Goal: Information Seeking & Learning: Learn about a topic

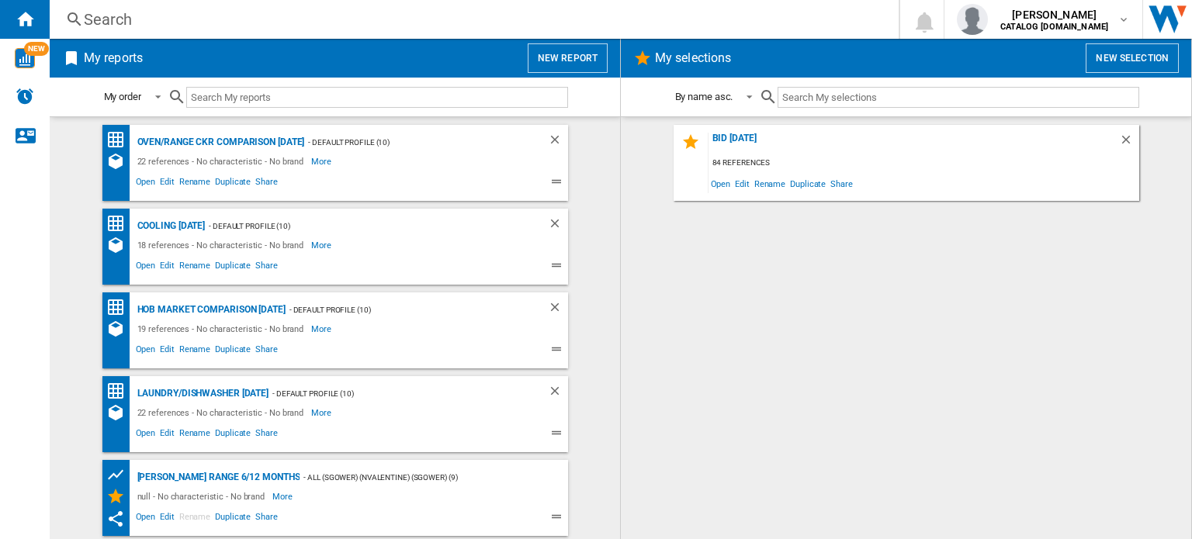
click at [220, 19] on div "Search" at bounding box center [471, 20] width 775 height 22
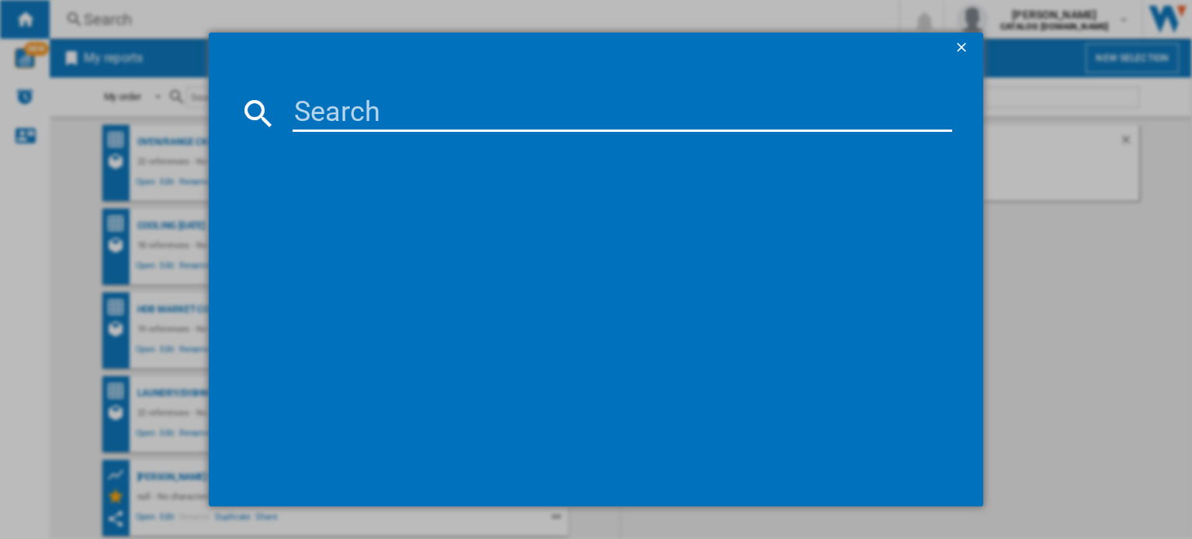
click at [344, 111] on input at bounding box center [623, 113] width 660 height 37
type input "bcfd4v73"
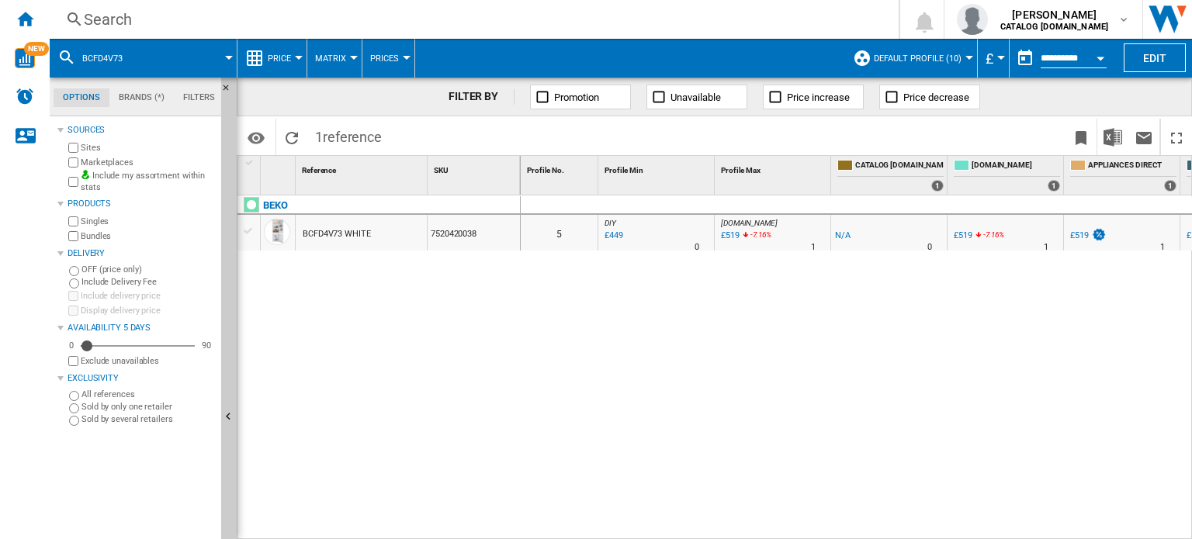
click at [1104, 59] on button "Open calendar" at bounding box center [1101, 56] width 28 height 28
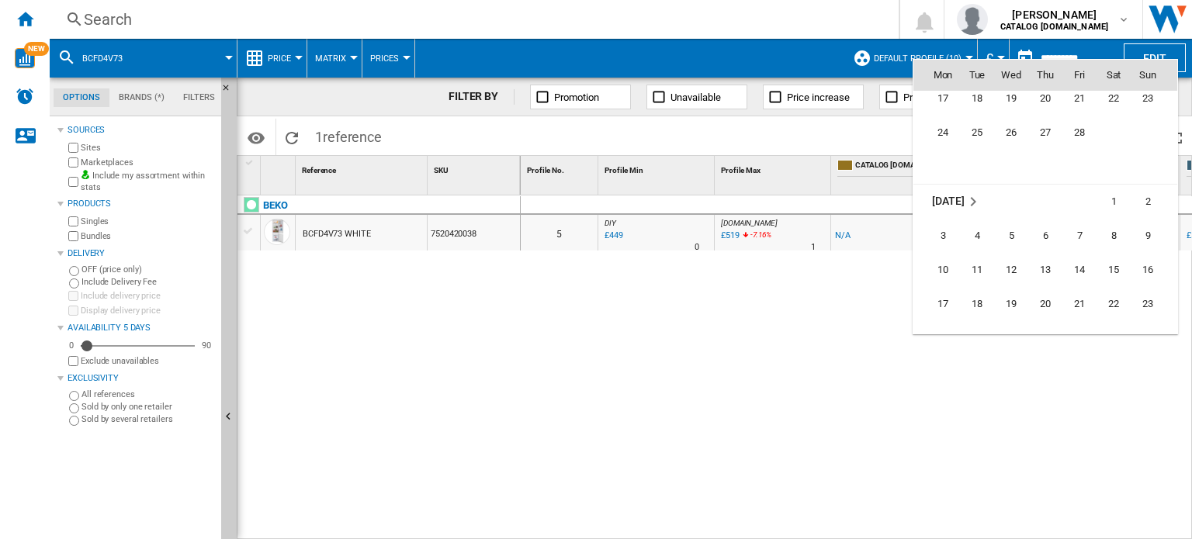
scroll to position [5853, 0]
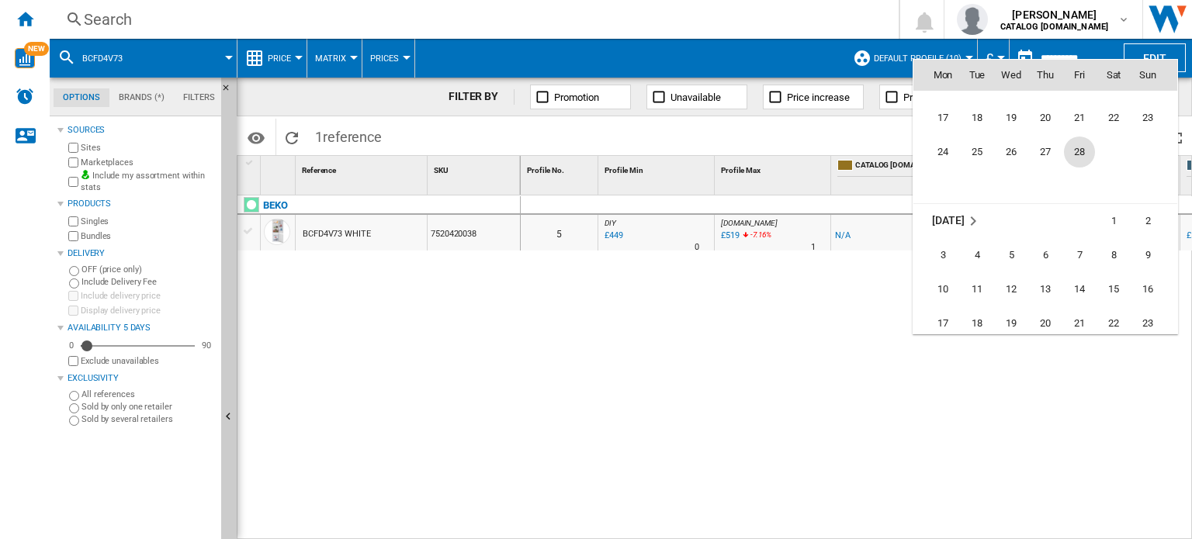
click at [1083, 147] on span "28" at bounding box center [1079, 152] width 31 height 31
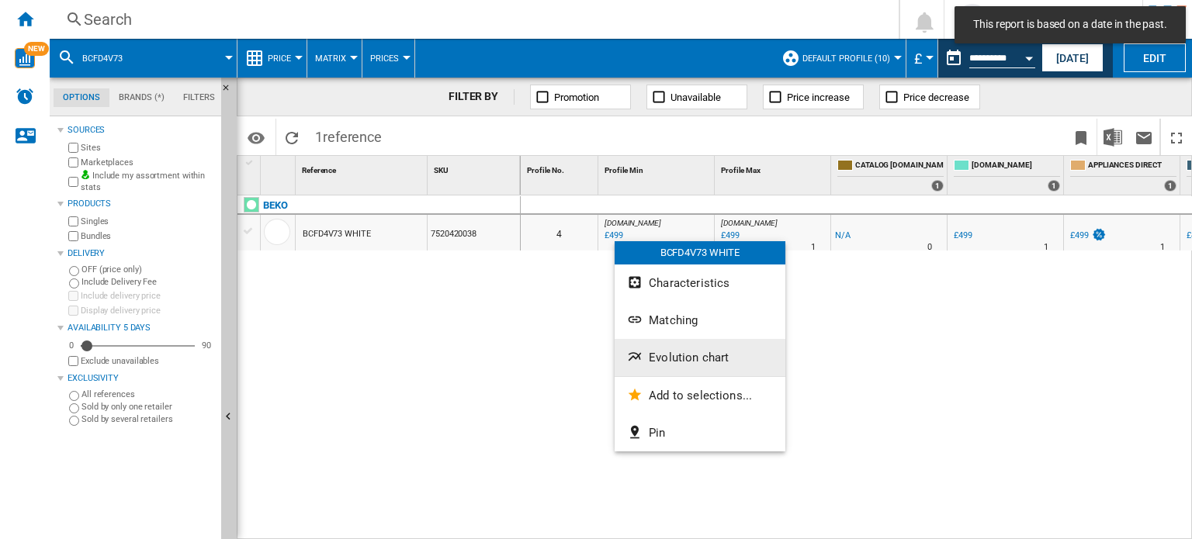
click at [696, 365] on button "Evolution chart" at bounding box center [700, 357] width 171 height 37
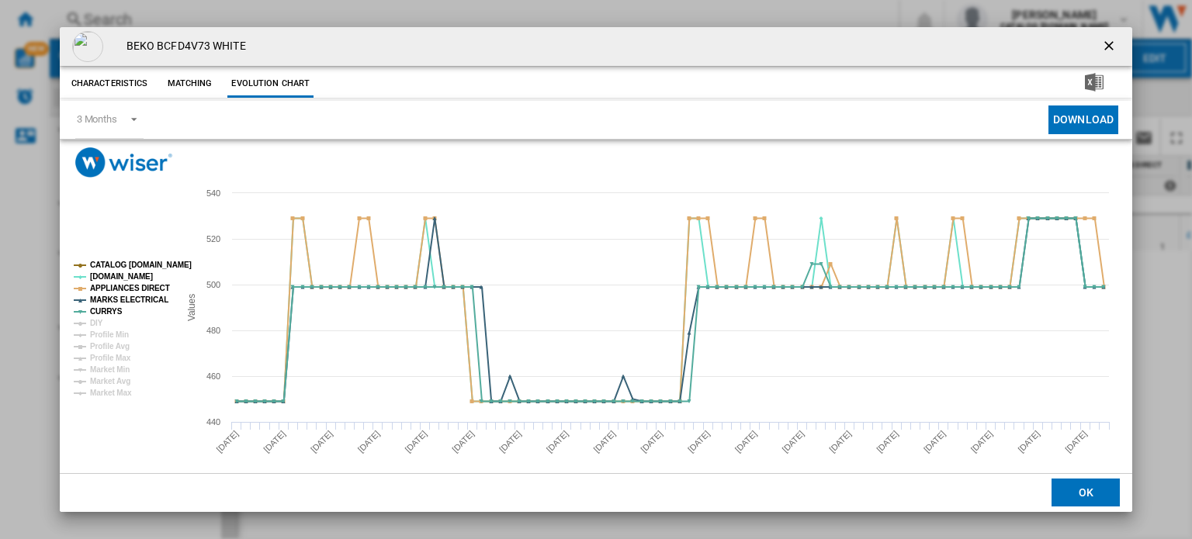
click at [146, 264] on tspan "CATALOG [DOMAIN_NAME]" at bounding box center [141, 265] width 102 height 9
click at [139, 297] on tspan "MARKS ELECTRICAL" at bounding box center [129, 300] width 78 height 9
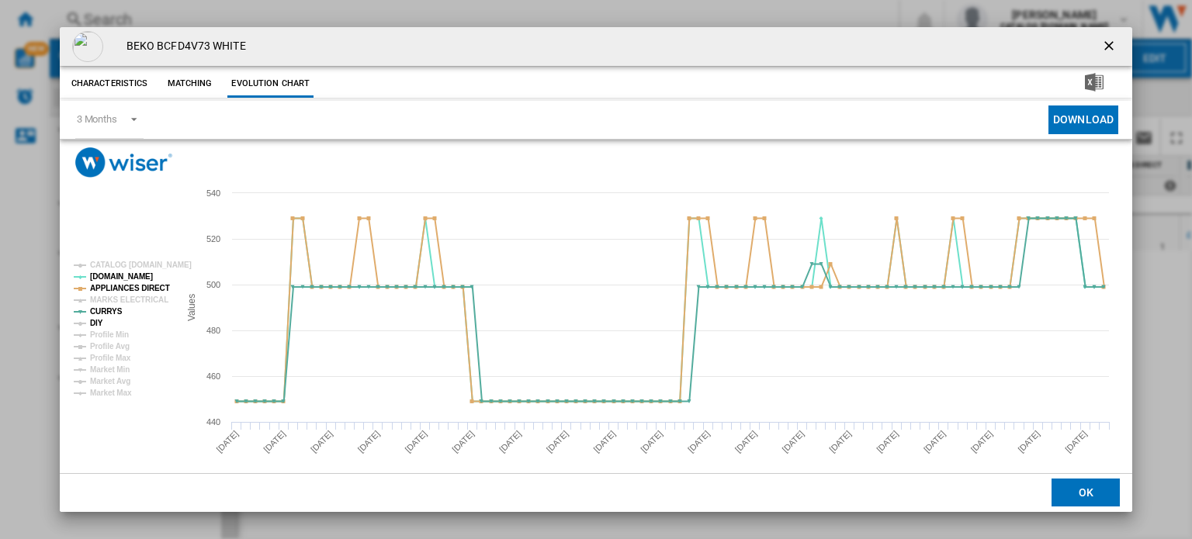
click at [99, 324] on tspan "DIY" at bounding box center [96, 323] width 13 height 9
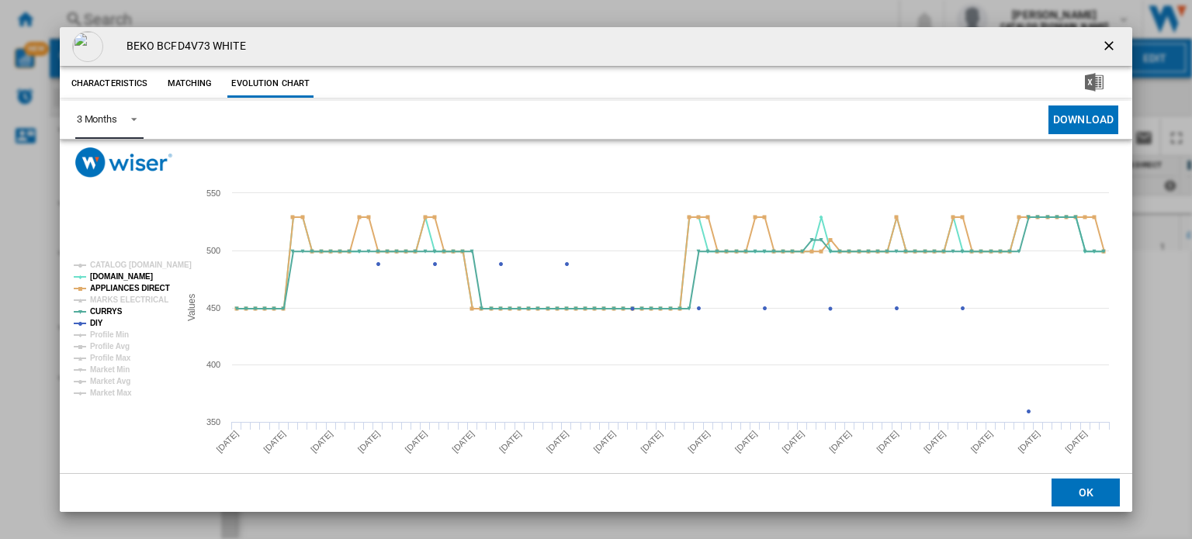
click at [116, 117] on div "3 Months" at bounding box center [97, 119] width 40 height 12
click at [119, 167] on md-option "6 Months" at bounding box center [117, 157] width 106 height 37
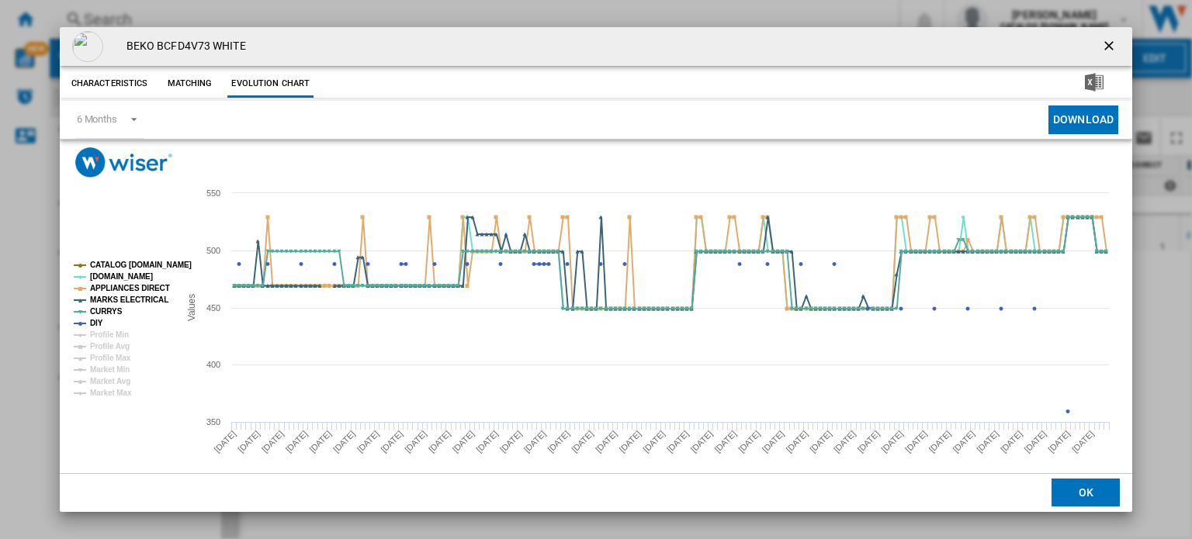
click at [1103, 52] on ng-md-icon "getI18NText('BUTTONS.CLOSE_DIALOG')" at bounding box center [1110, 47] width 19 height 19
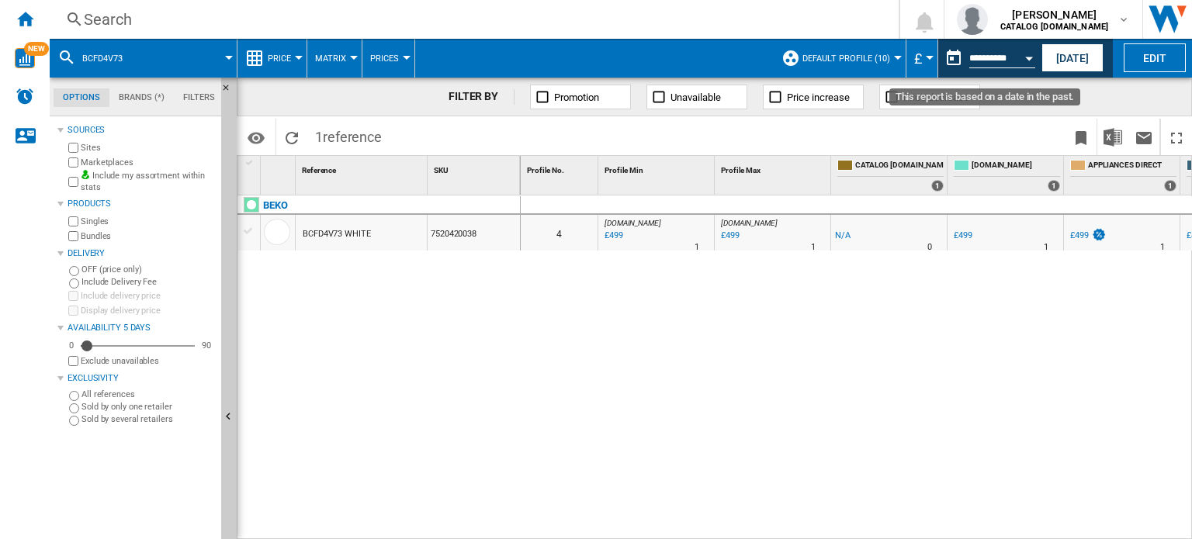
click at [1035, 61] on button "Open calendar" at bounding box center [1029, 56] width 28 height 28
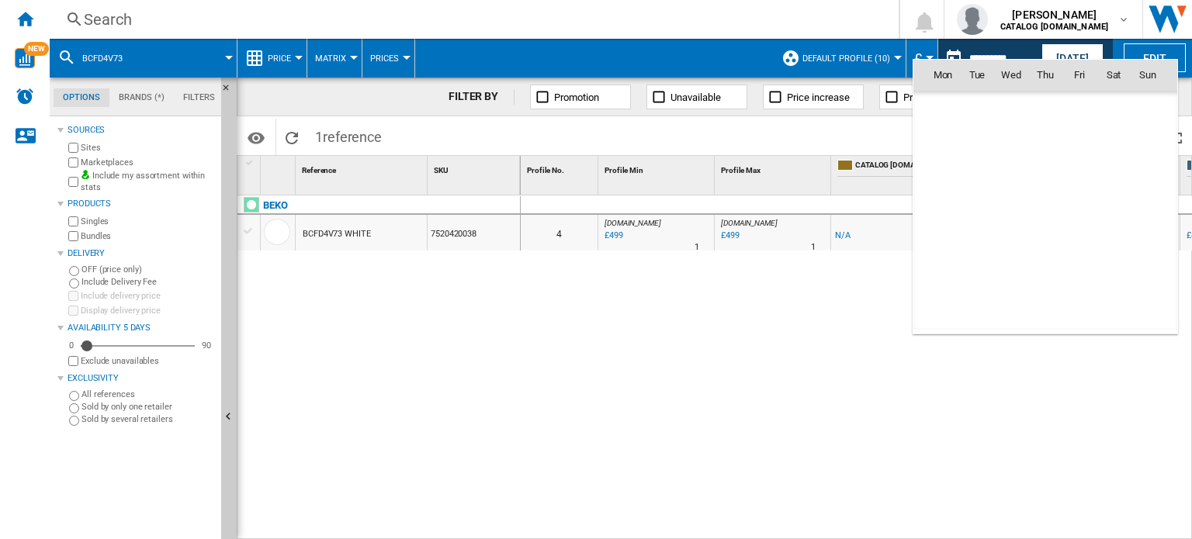
scroll to position [5760, 0]
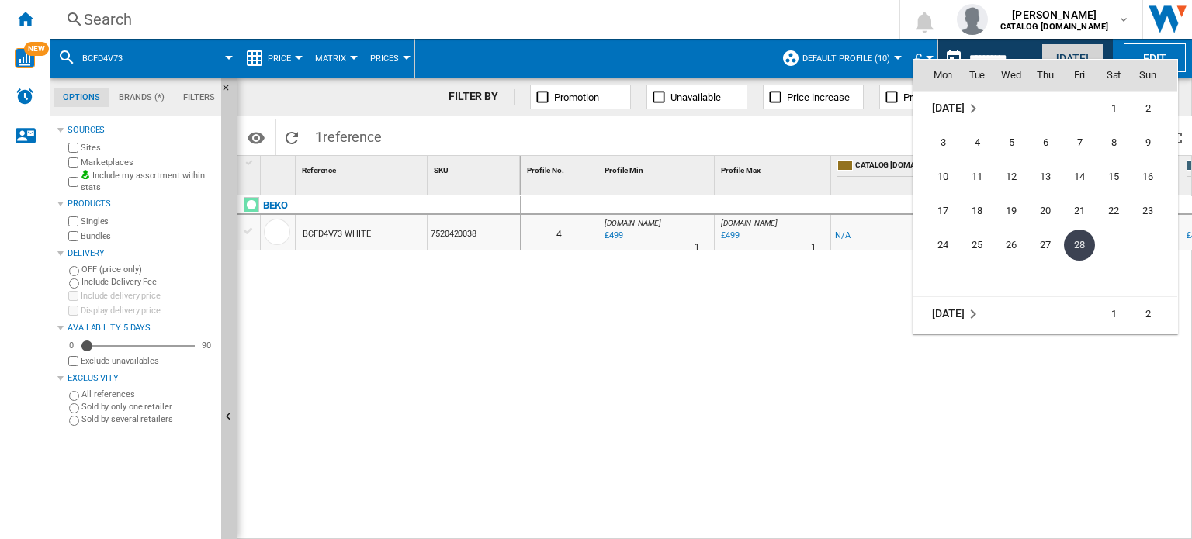
click at [1077, 51] on div at bounding box center [596, 269] width 1192 height 539
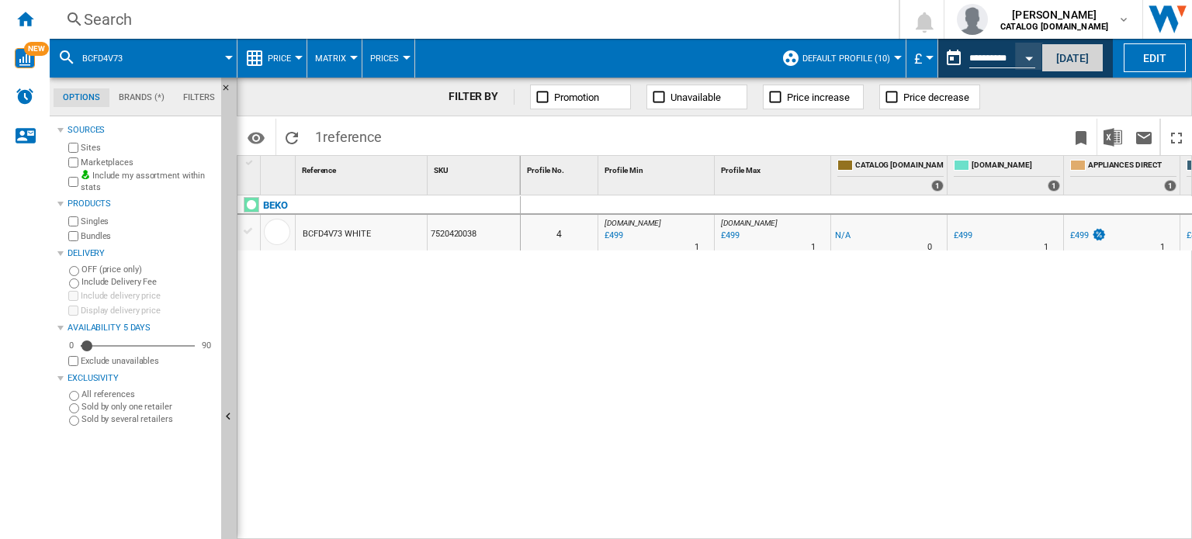
click at [1076, 52] on button "[DATE]" at bounding box center [1073, 57] width 62 height 29
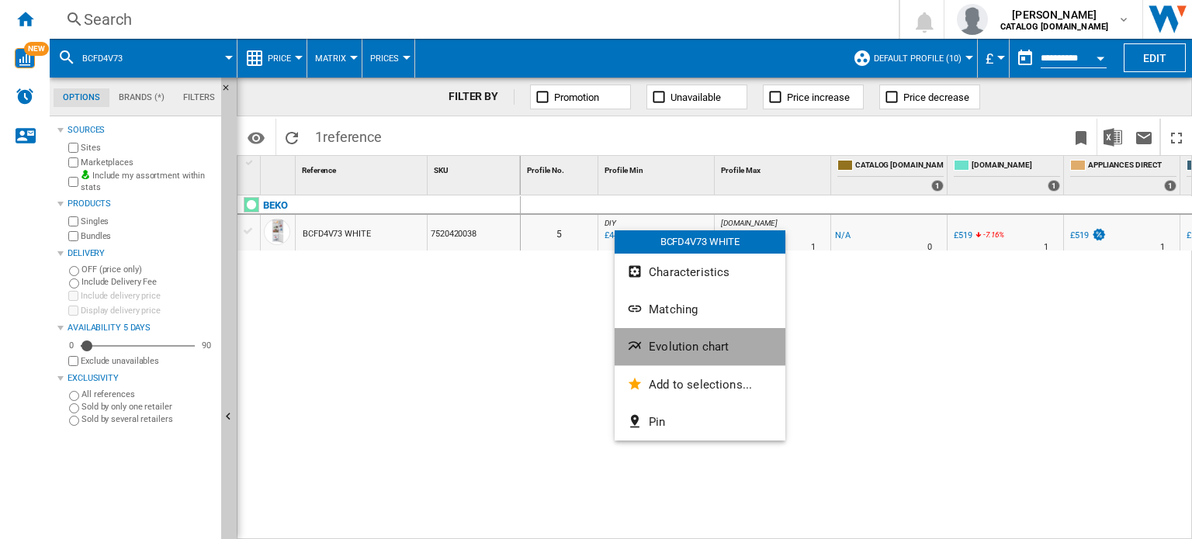
click at [662, 343] on span "Evolution chart" at bounding box center [689, 347] width 80 height 14
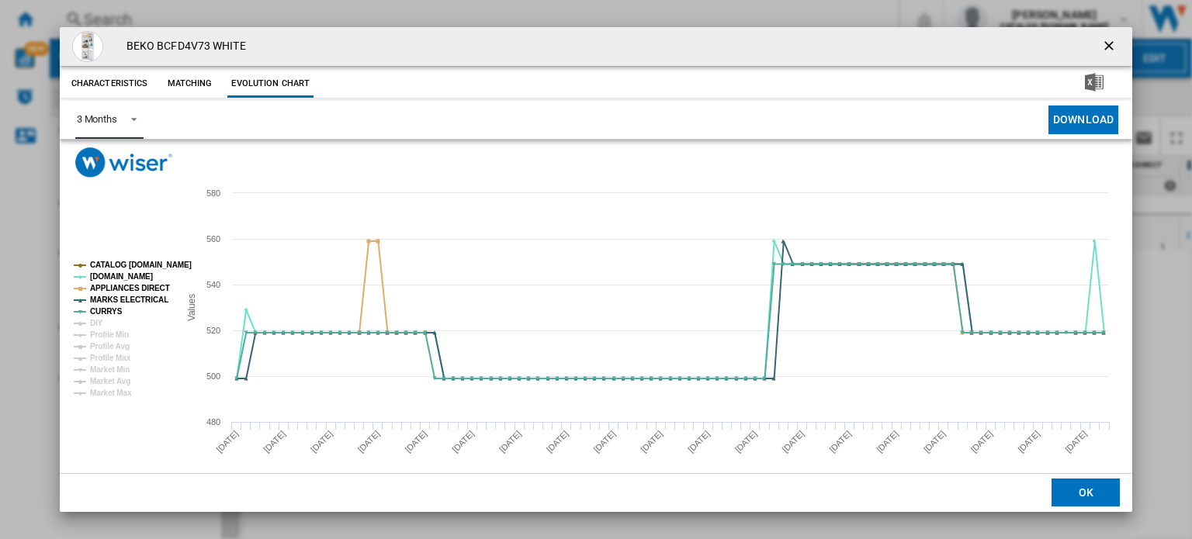
click at [111, 116] on div "3 Months" at bounding box center [97, 119] width 40 height 12
click at [122, 155] on md-option "6 Months" at bounding box center [117, 157] width 106 height 37
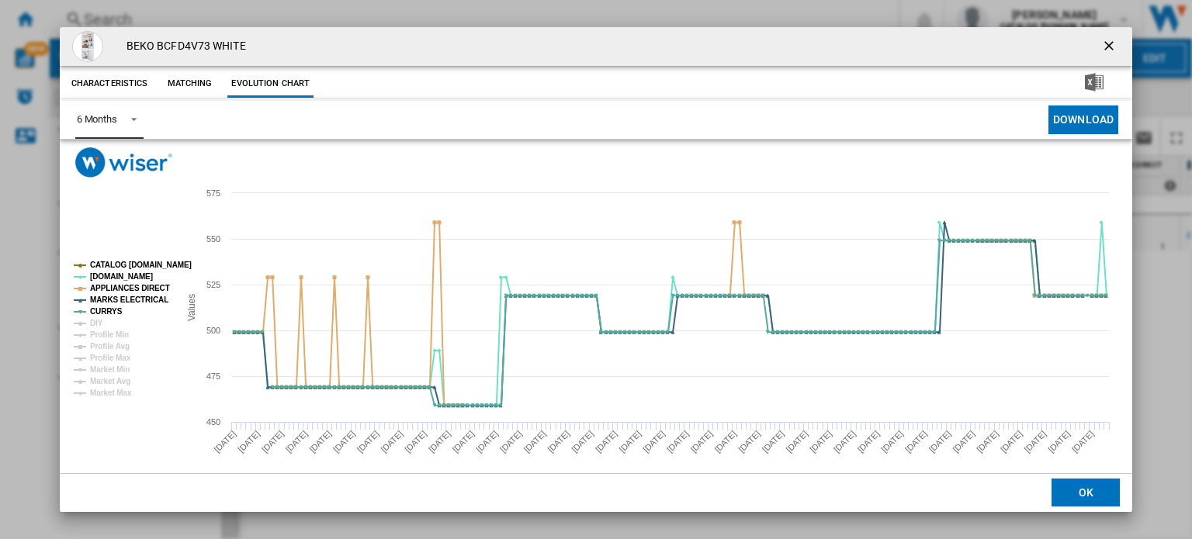
click at [150, 265] on tspan "CATALOG [DOMAIN_NAME]" at bounding box center [141, 265] width 102 height 9
click at [144, 298] on tspan "MARKS ELECTRICAL" at bounding box center [129, 300] width 78 height 9
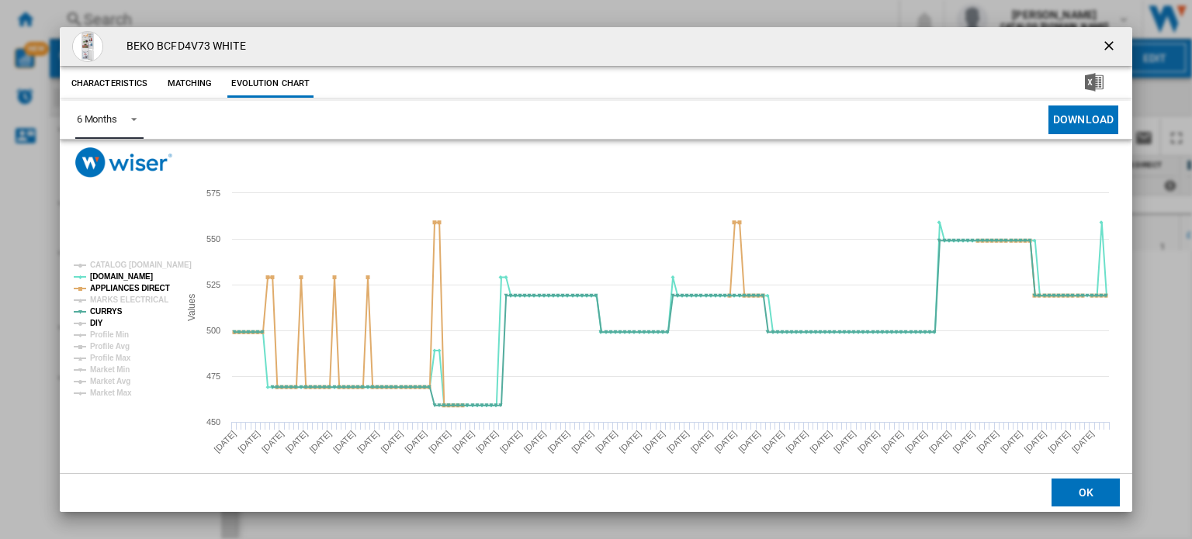
click at [97, 325] on tspan "DIY" at bounding box center [96, 323] width 13 height 9
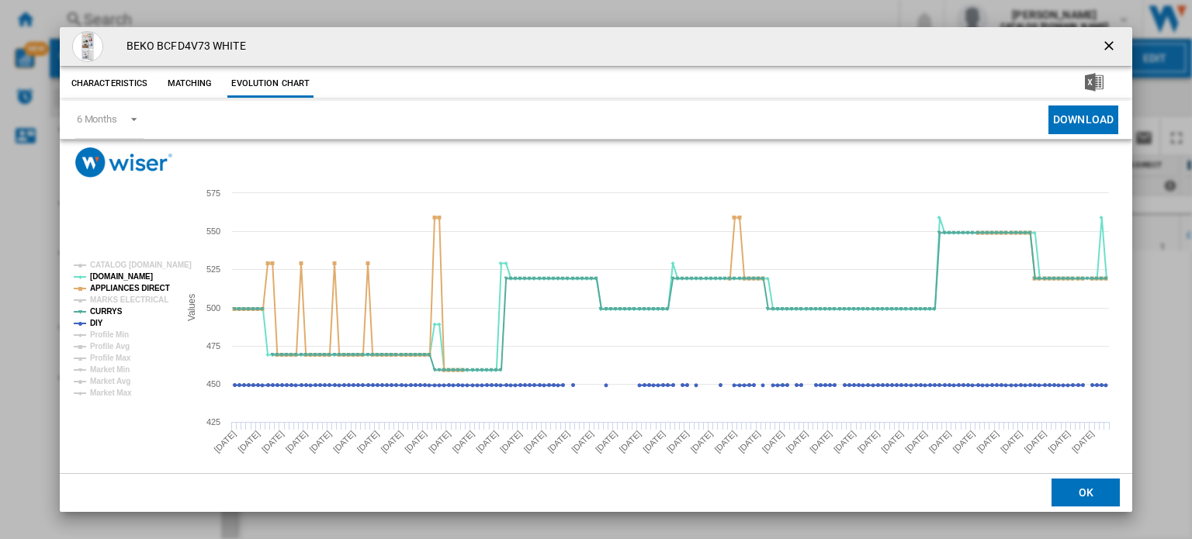
click at [1105, 47] on ng-md-icon "getI18NText('BUTTONS.CLOSE_DIALOG')" at bounding box center [1110, 47] width 19 height 19
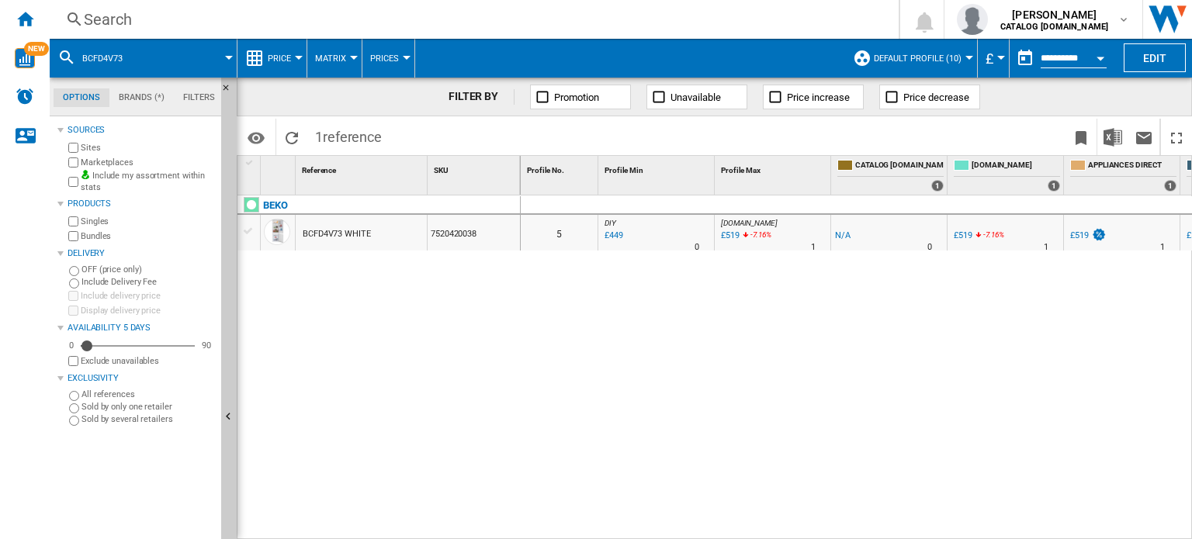
click at [1103, 57] on div "Open calendar" at bounding box center [1101, 59] width 8 height 4
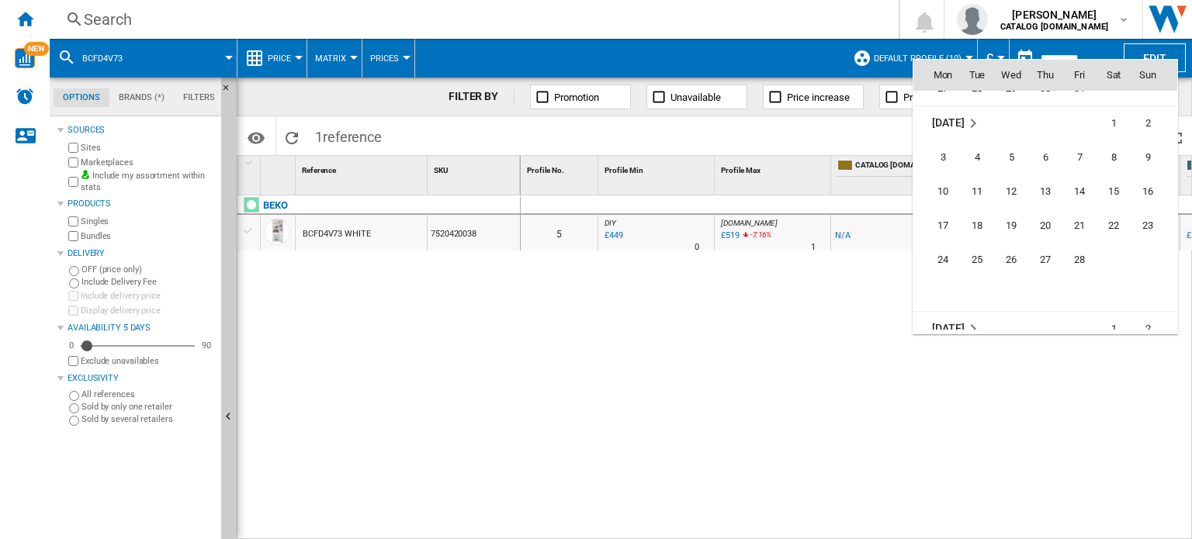
scroll to position [5775, 0]
click at [1075, 228] on span "28" at bounding box center [1079, 229] width 31 height 31
type input "**********"
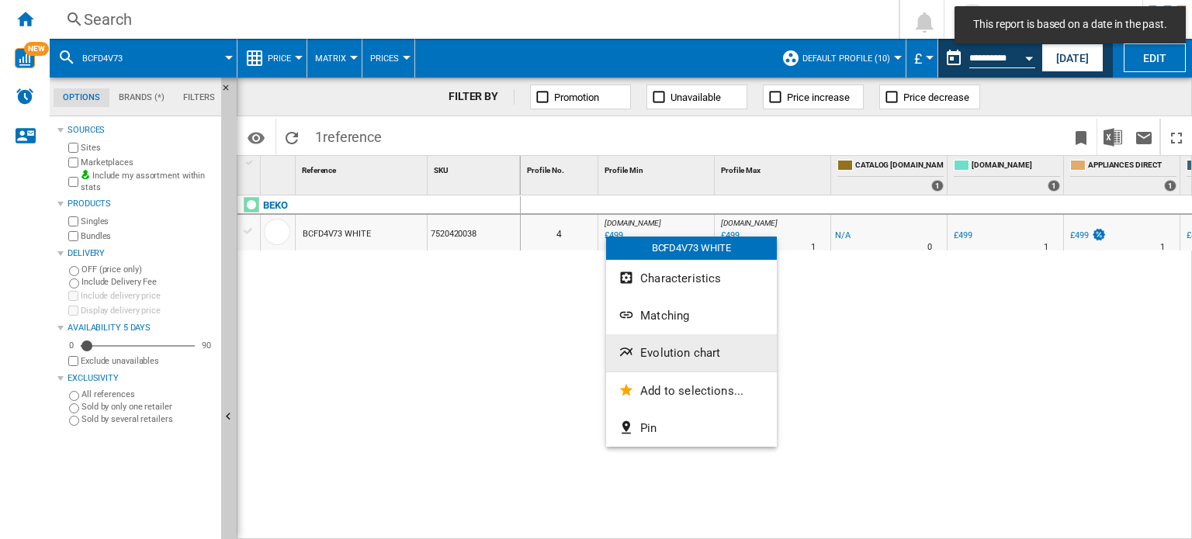
click at [668, 353] on span "Evolution chart" at bounding box center [680, 353] width 80 height 14
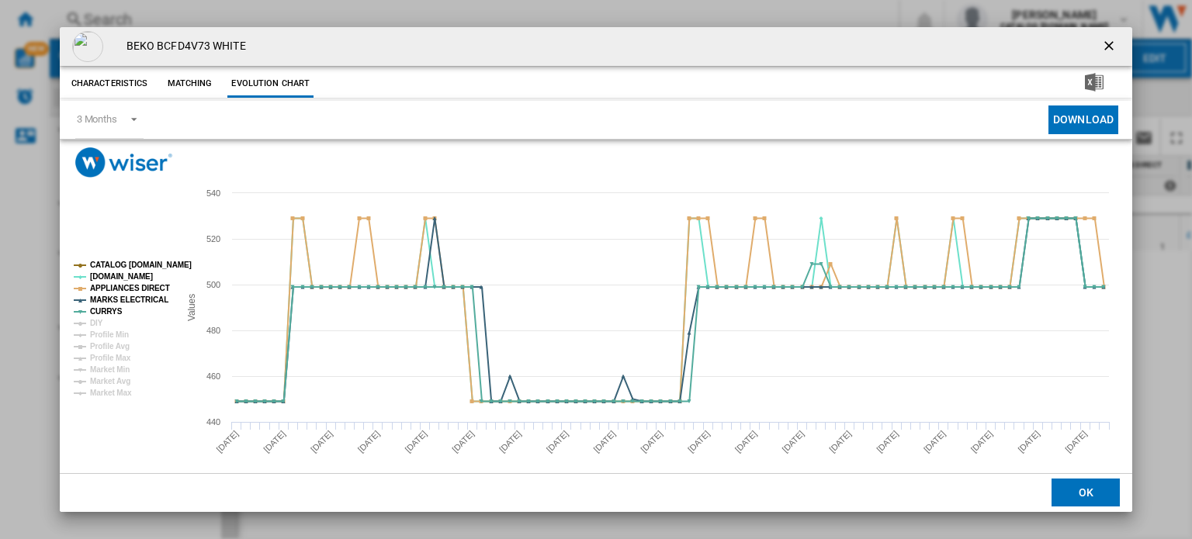
click at [101, 263] on tspan "CATALOG [DOMAIN_NAME]" at bounding box center [141, 265] width 102 height 9
click at [118, 300] on tspan "MARKS ELECTRICAL" at bounding box center [129, 300] width 78 height 9
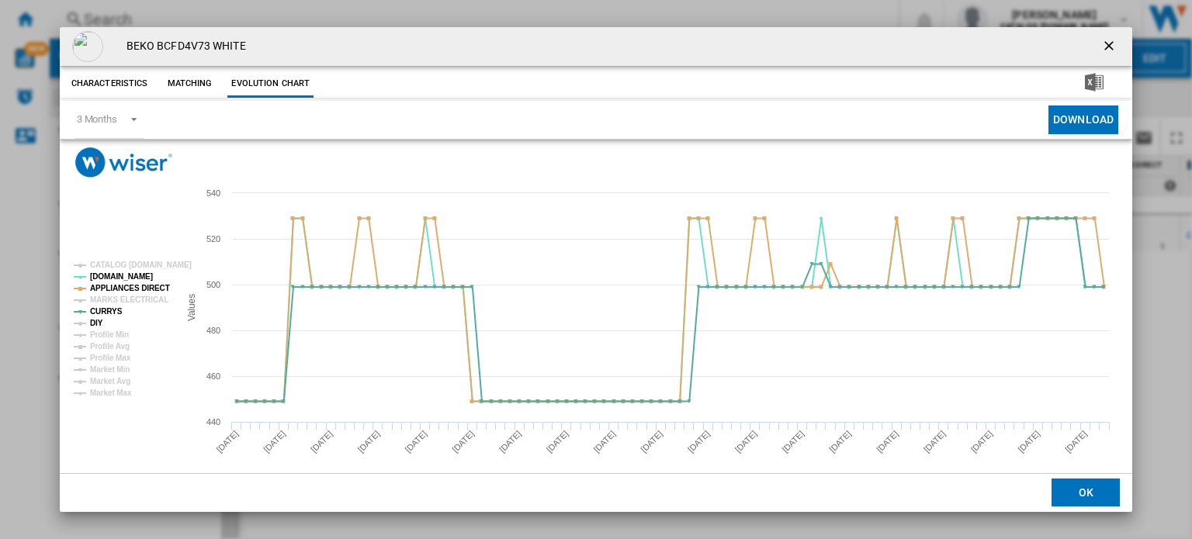
click at [99, 324] on tspan "DIY" at bounding box center [96, 323] width 13 height 9
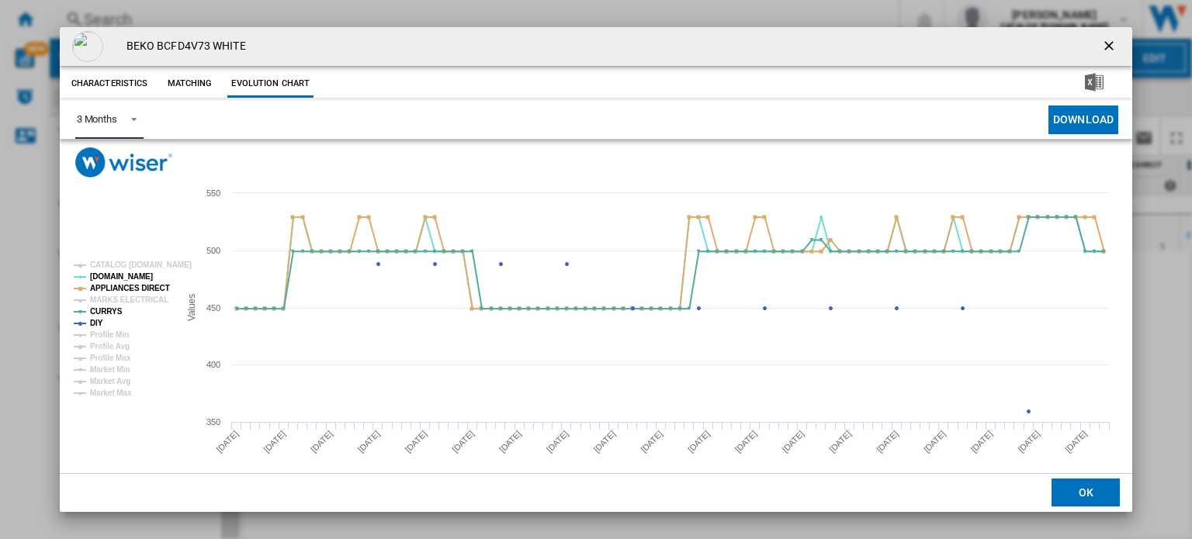
click at [130, 121] on span "Product popup" at bounding box center [129, 118] width 19 height 14
click at [152, 171] on md-option "6 Months" at bounding box center [117, 157] width 106 height 37
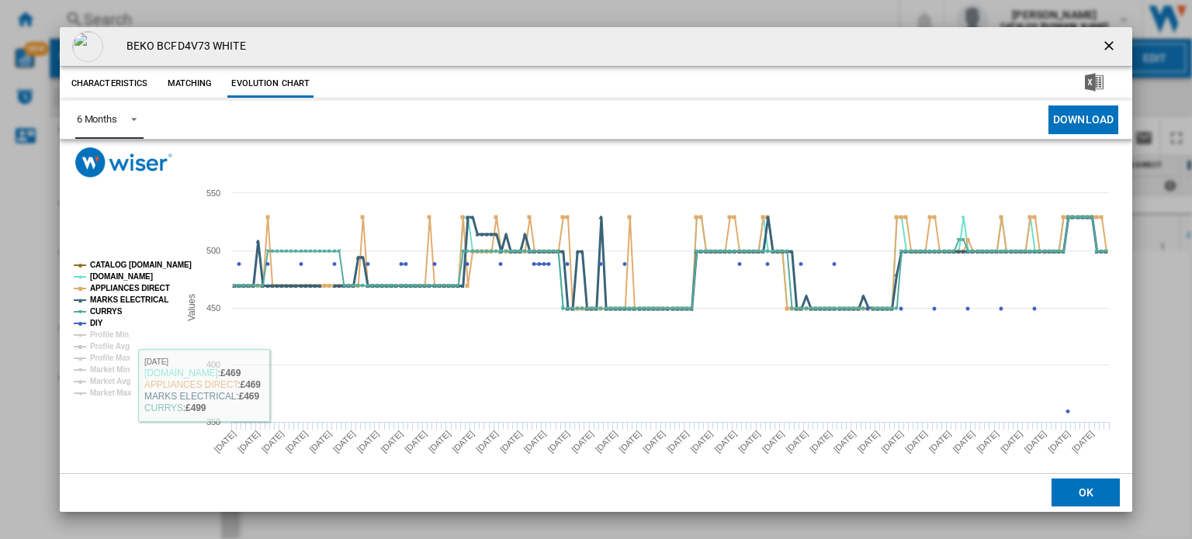
click at [146, 297] on tspan "MARKS ELECTRICAL" at bounding box center [129, 300] width 78 height 9
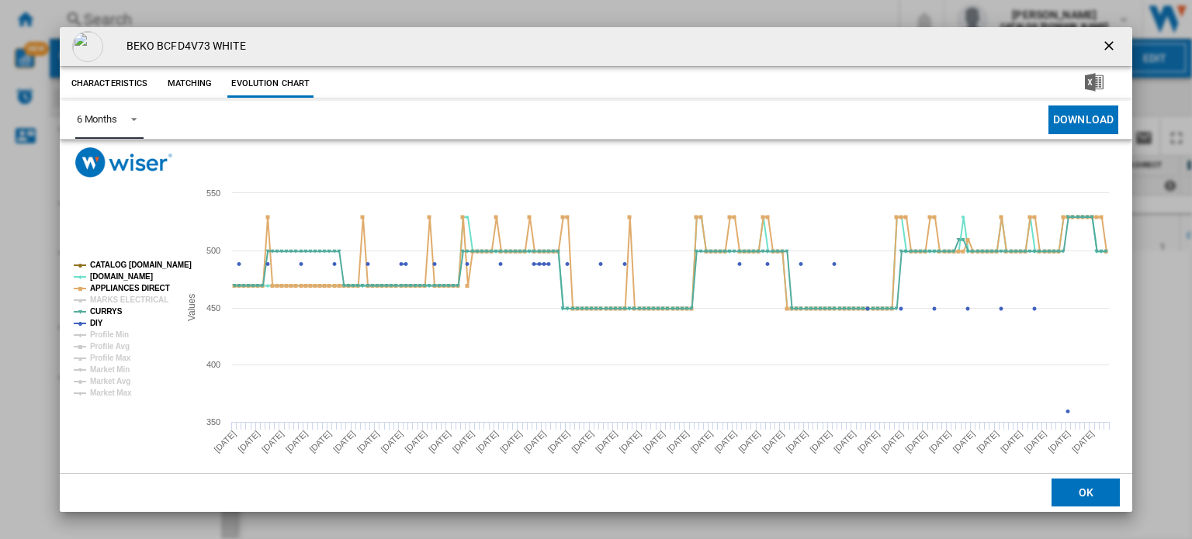
click at [146, 263] on tspan "CATALOG [DOMAIN_NAME]" at bounding box center [141, 265] width 102 height 9
drag, startPoint x: 1102, startPoint y: 43, endPoint x: 1093, endPoint y: 47, distance: 10.4
click at [1102, 43] on ng-md-icon "getI18NText('BUTTONS.CLOSE_DIALOG')" at bounding box center [1110, 47] width 19 height 19
